Goal: Task Accomplishment & Management: Use online tool/utility

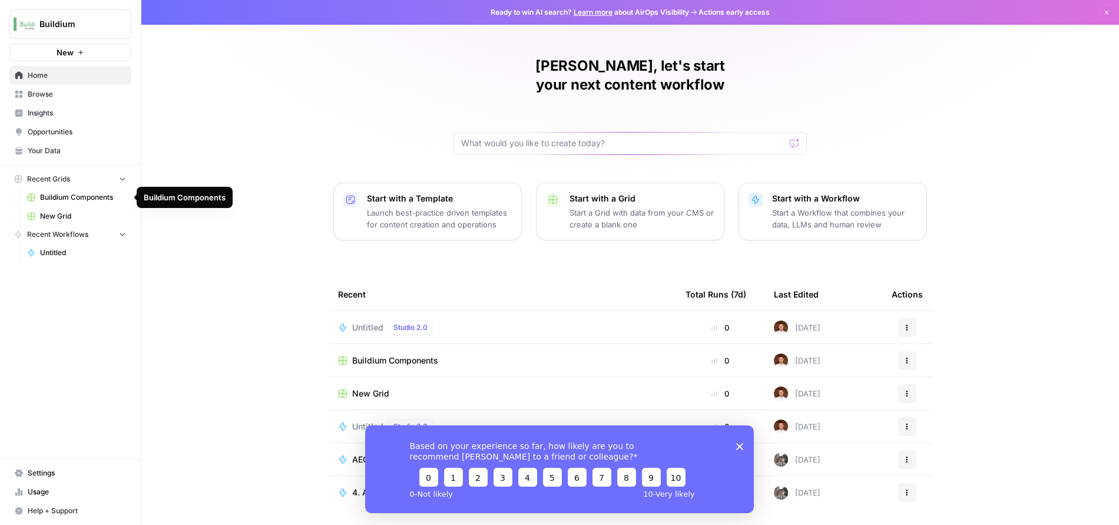
click at [54, 201] on span "Buildium Components" at bounding box center [83, 197] width 86 height 11
click at [735, 444] on div "Based on your experience so far, how likely are you to recommend [PERSON_NAME] …" at bounding box center [559, 469] width 389 height 88
click at [169, 265] on div "[PERSON_NAME], let's start your next content workflow Start with a Template Lau…" at bounding box center [630, 280] width 978 height 561
click at [50, 91] on span "Browse" at bounding box center [77, 94] width 98 height 11
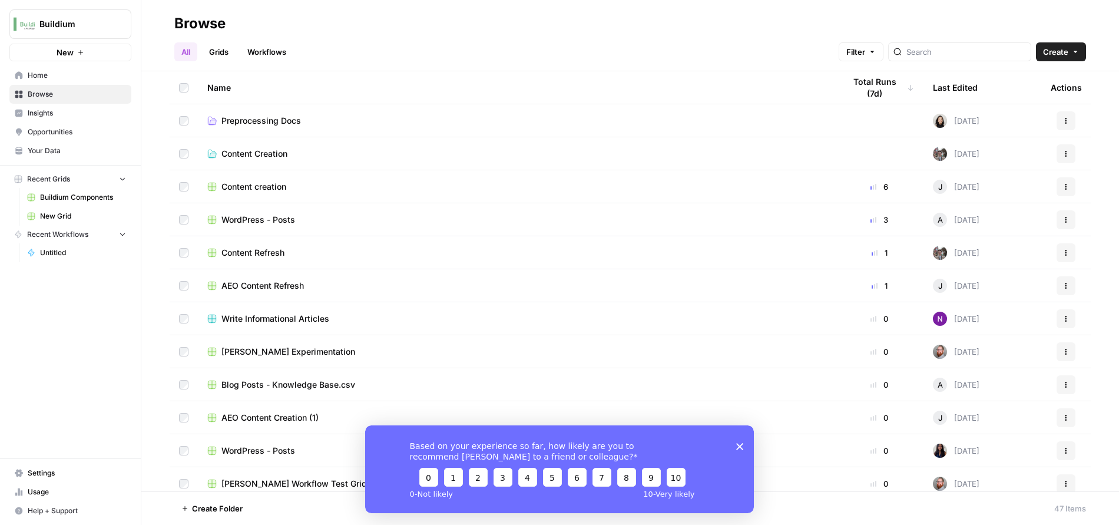
click at [239, 158] on span "Content Creation" at bounding box center [255, 154] width 66 height 12
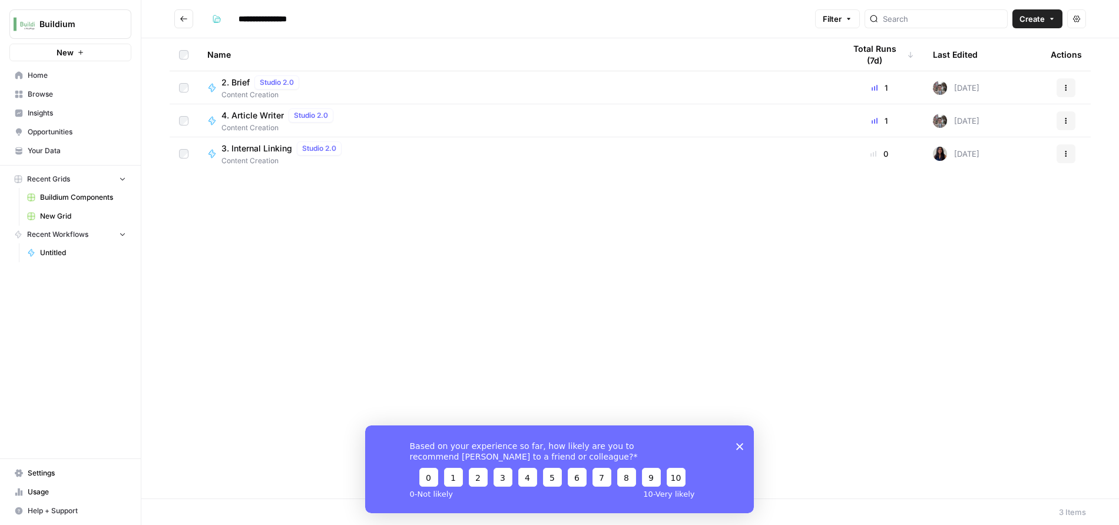
click at [242, 82] on span "2. Brief" at bounding box center [236, 83] width 28 height 12
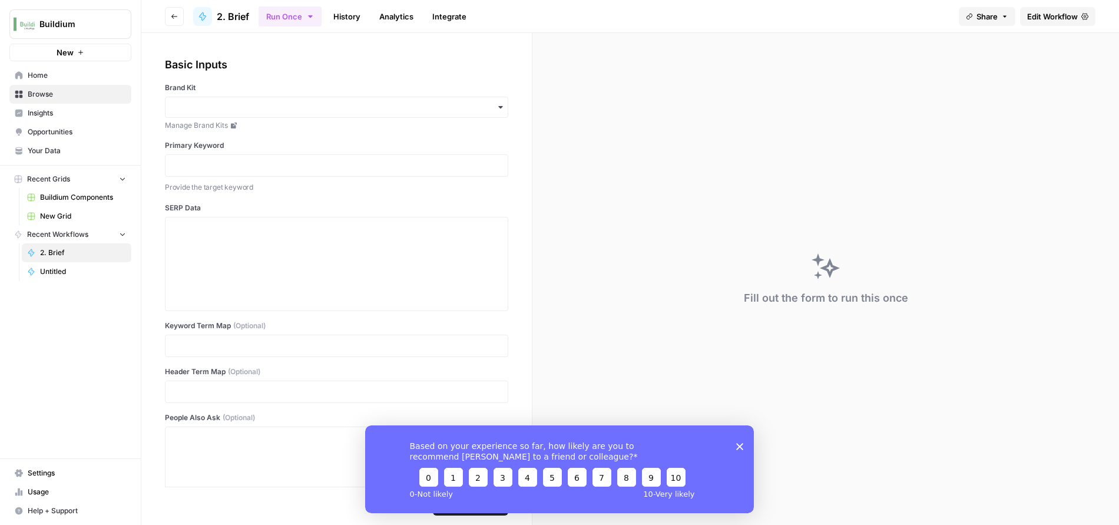
click at [177, 16] on span "Go back" at bounding box center [177, 16] width 1 height 1
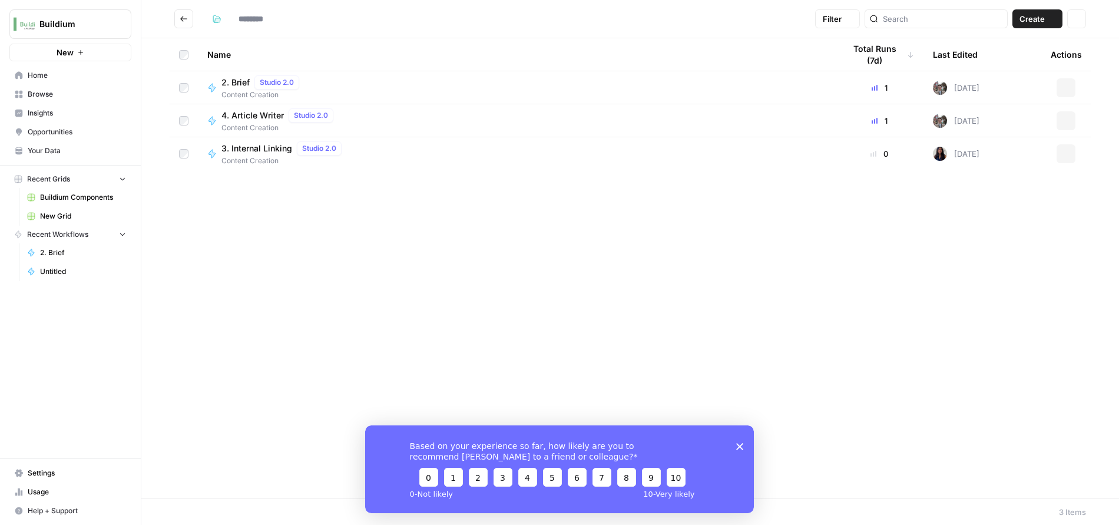
type input "**********"
